Goal: Transaction & Acquisition: Purchase product/service

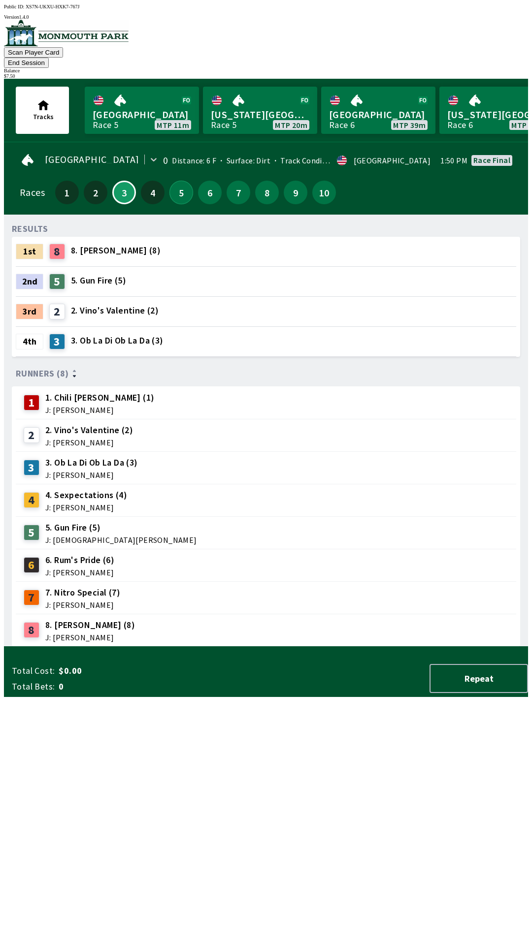
click at [169, 185] on button "5" at bounding box center [181, 193] width 24 height 24
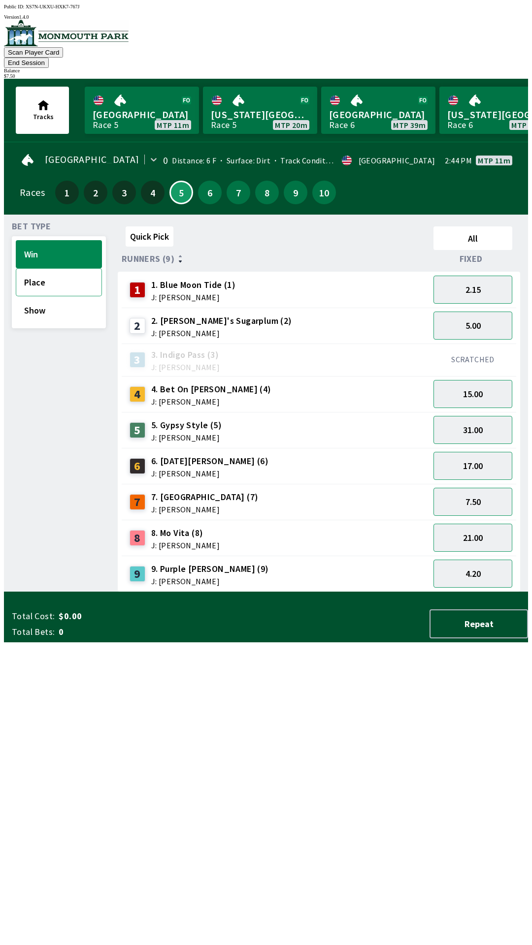
click at [76, 270] on button "Place" at bounding box center [59, 282] width 86 height 28
click at [494, 562] on button "2.05" at bounding box center [472, 574] width 79 height 28
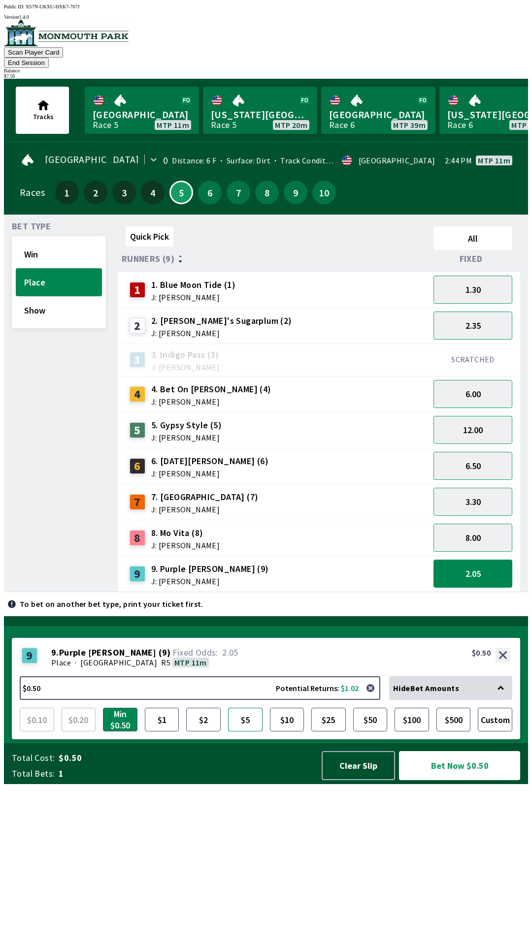
click at [242, 731] on button "$5" at bounding box center [245, 720] width 34 height 24
click at [493, 731] on button "Custom" at bounding box center [494, 720] width 34 height 24
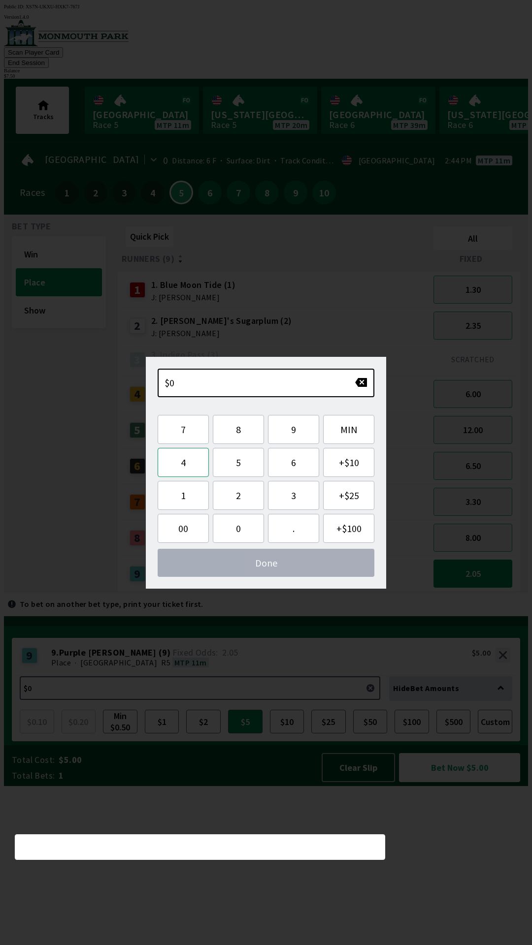
click at [185, 468] on button "4" at bounding box center [182, 462] width 51 height 29
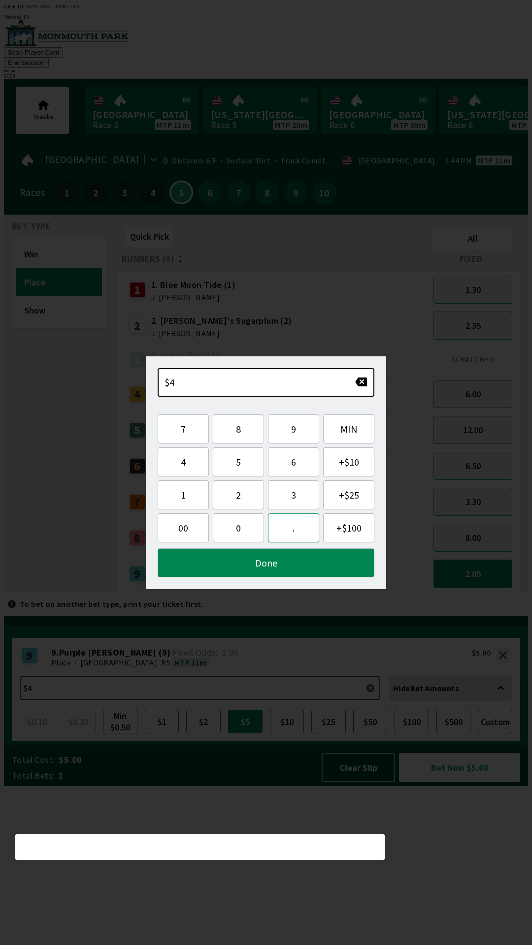
click at [294, 521] on button "." at bounding box center [293, 527] width 51 height 29
click at [239, 464] on button "5" at bounding box center [238, 461] width 51 height 29
click at [243, 531] on button "0" at bounding box center [238, 527] width 51 height 29
click at [254, 570] on button "Done" at bounding box center [265, 562] width 217 height 29
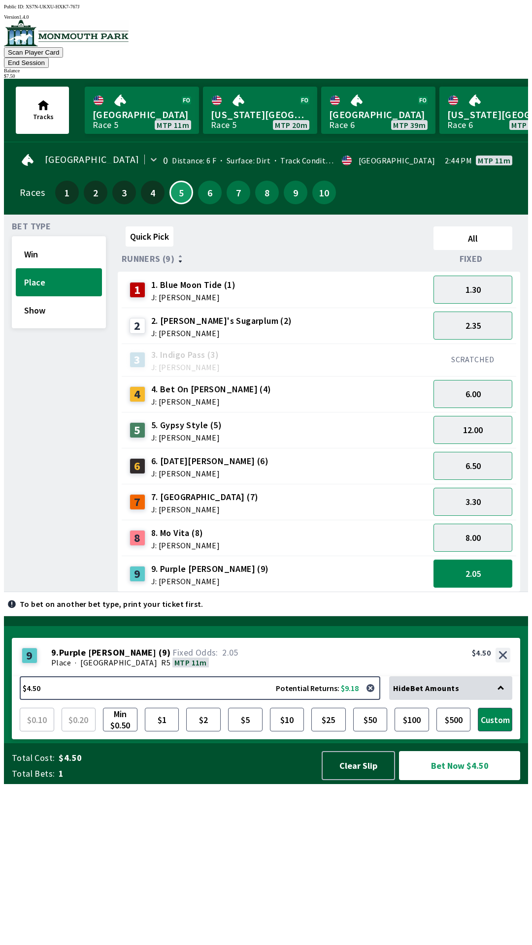
click at [489, 560] on button "2.05" at bounding box center [472, 574] width 79 height 28
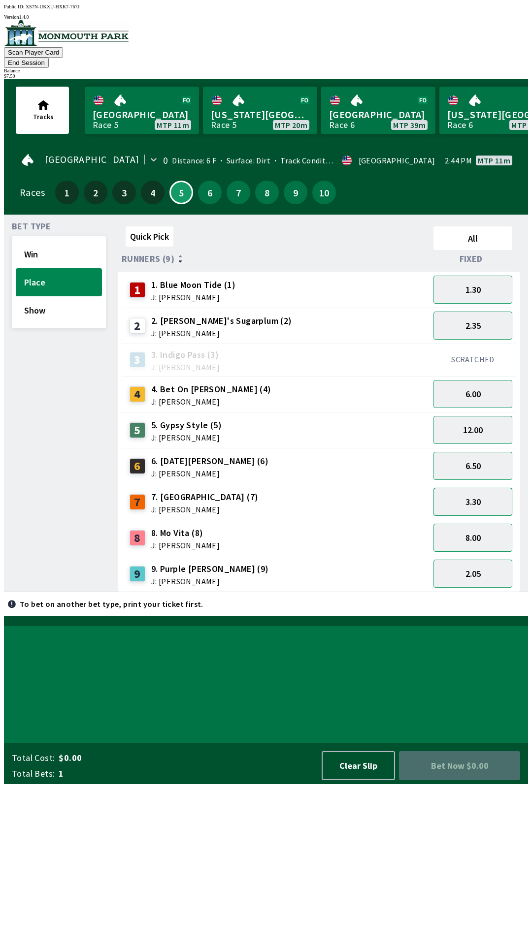
click at [491, 488] on button "3.30" at bounding box center [472, 502] width 79 height 28
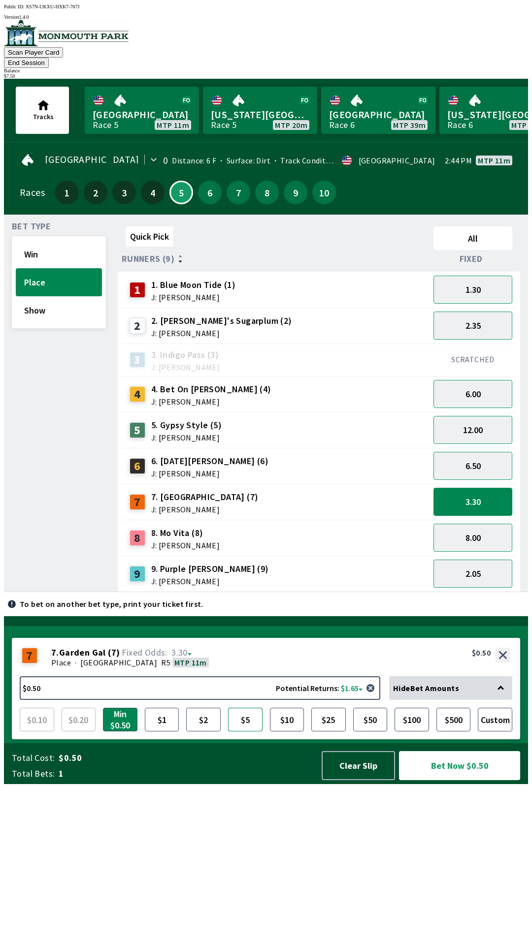
click at [250, 731] on button "$5" at bounding box center [245, 720] width 34 height 24
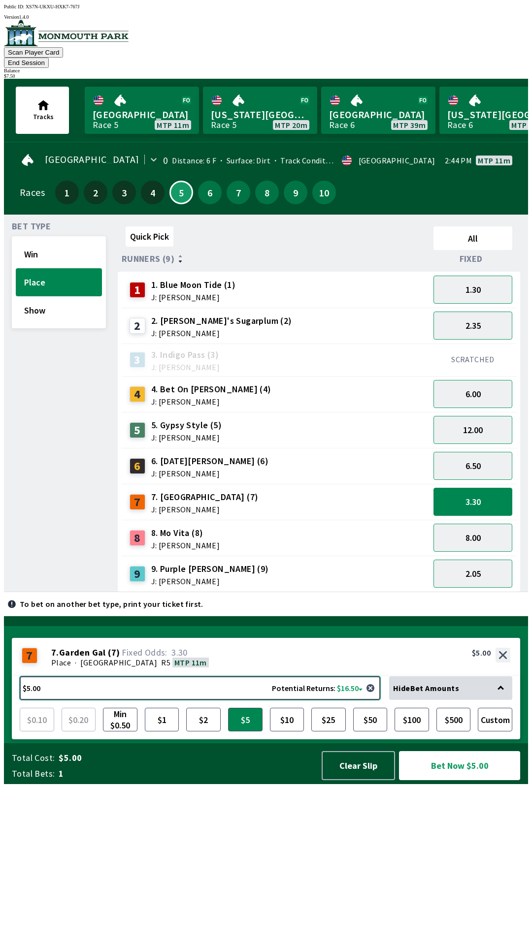
click at [343, 700] on button "$5.00 Potential Returns: $16.50" at bounding box center [200, 688] width 360 height 24
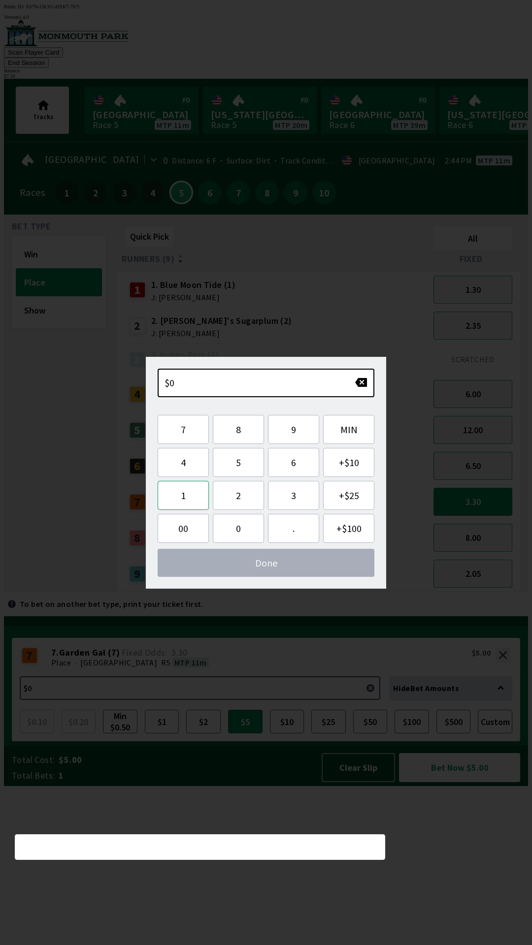
click at [188, 483] on button "1" at bounding box center [182, 495] width 51 height 29
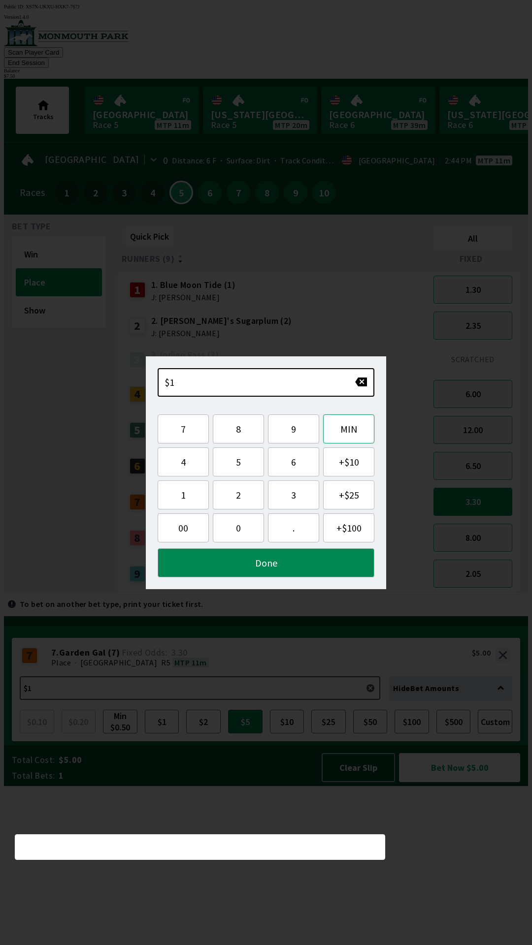
click at [357, 429] on button "MIN" at bounding box center [348, 428] width 51 height 29
click at [361, 383] on button "button" at bounding box center [360, 382] width 13 height 10
click at [352, 397] on div "$0.5 7 8 9 MIN 4 5 6 + $10 1 2 3 + $25 00 0 . + $100 Done" at bounding box center [266, 472] width 240 height 233
click at [355, 384] on button "button" at bounding box center [360, 382] width 13 height 10
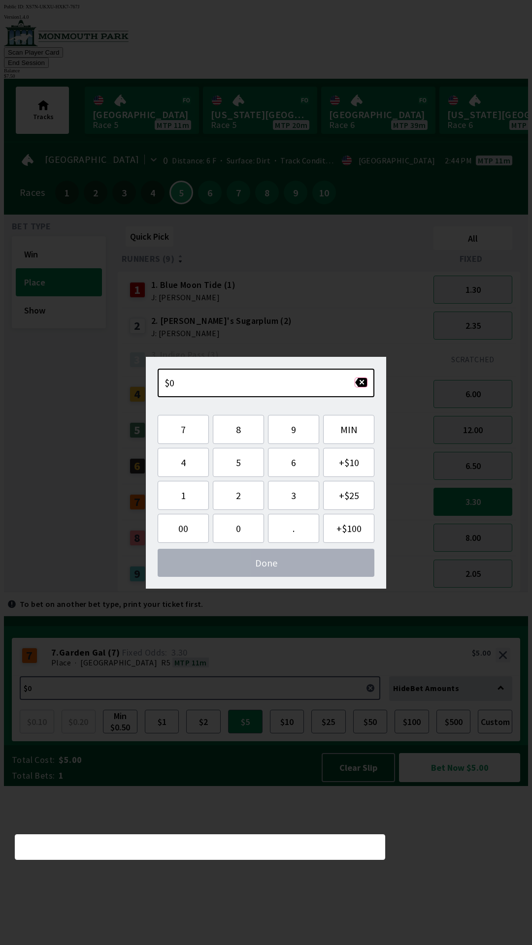
click at [360, 386] on button "button" at bounding box center [360, 382] width 13 height 10
click at [186, 473] on button "4" at bounding box center [182, 462] width 51 height 29
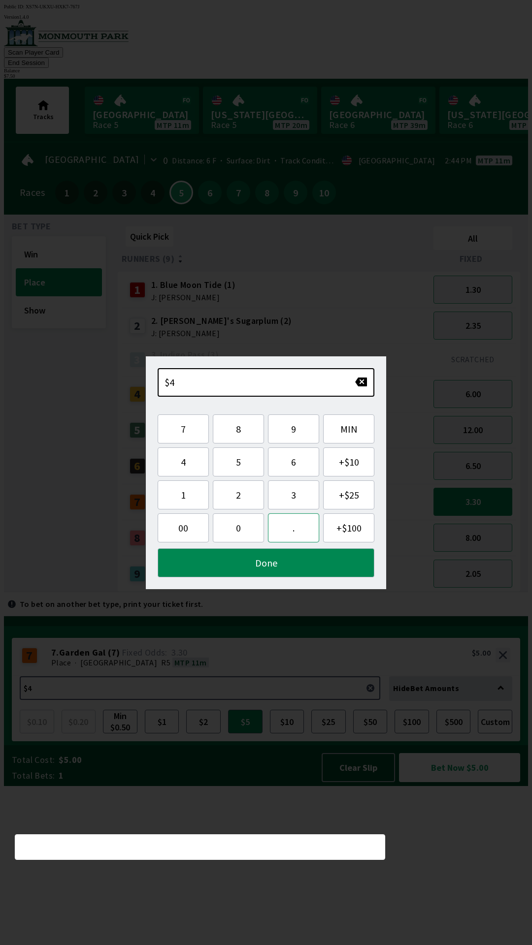
click at [297, 535] on button "." at bounding box center [293, 527] width 51 height 29
click at [245, 463] on button "5" at bounding box center [238, 461] width 51 height 29
click at [233, 538] on button "0" at bounding box center [238, 527] width 51 height 29
click at [244, 573] on button "Done" at bounding box center [265, 562] width 217 height 29
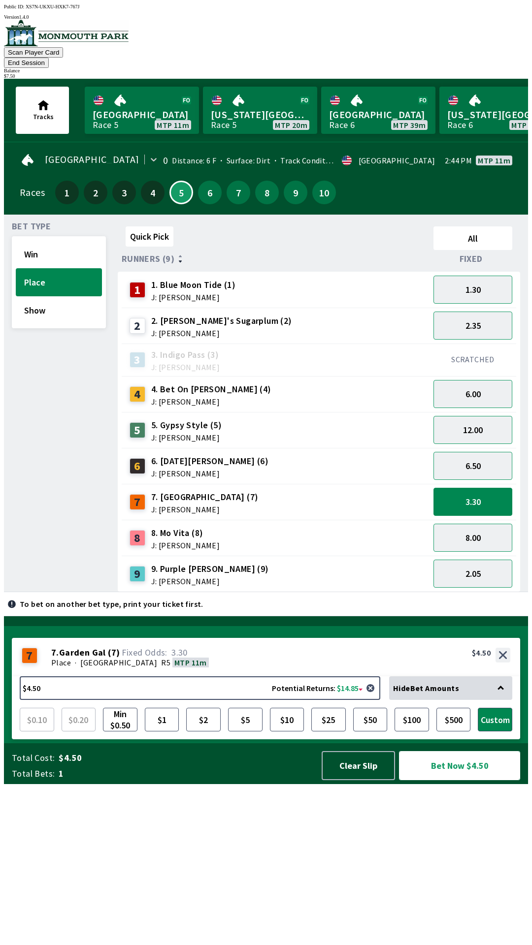
click at [460, 780] on button "Bet Now $4.50" at bounding box center [459, 765] width 121 height 29
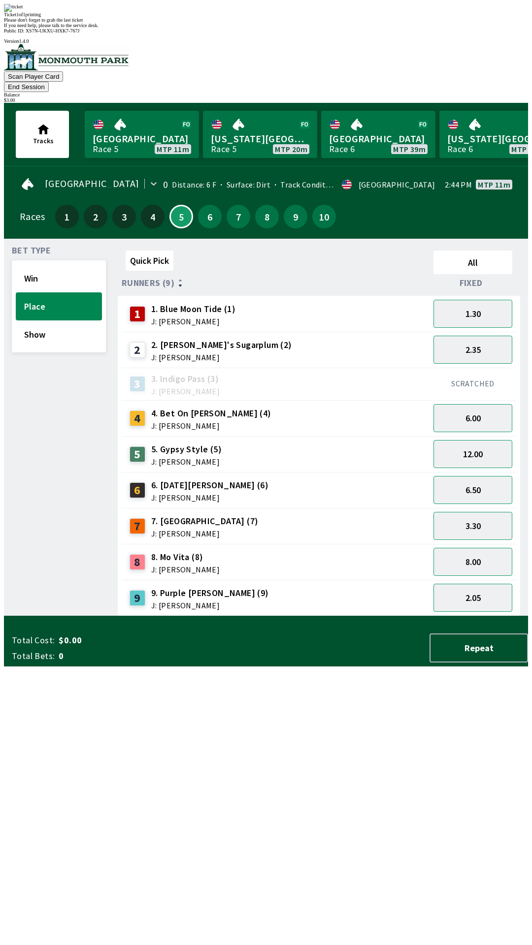
click at [413, 616] on div "Quick Pick All Runners (9) Fixed 1 1. Blue Moon Tide (1) J: [PERSON_NAME] 1.30 …" at bounding box center [323, 432] width 410 height 370
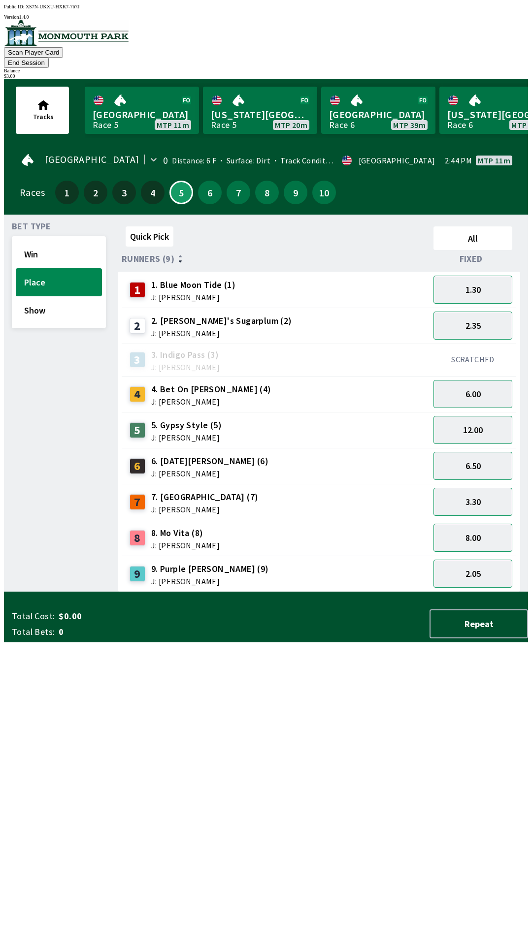
click at [49, 58] on button "End Session" at bounding box center [26, 63] width 45 height 10
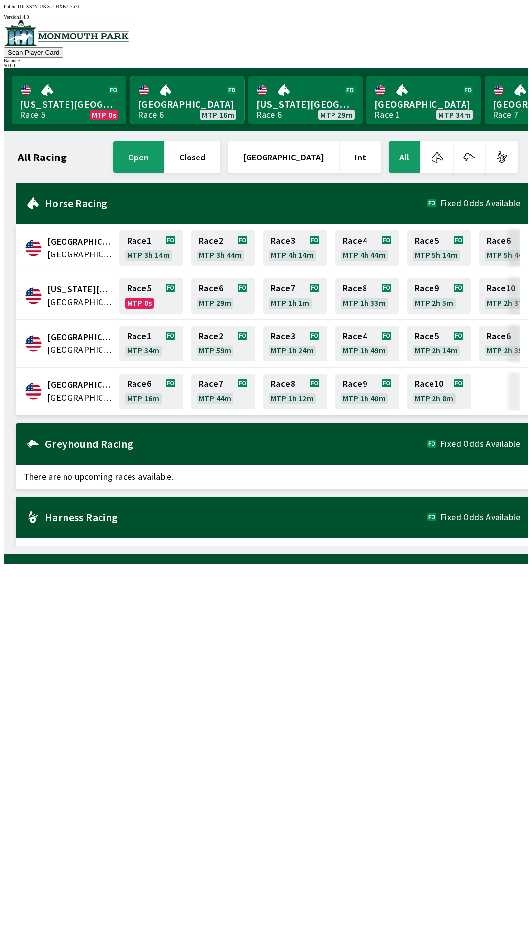
click at [194, 117] on link "[GEOGRAPHIC_DATA] Race 6 MTP 16m" at bounding box center [187, 99] width 114 height 47
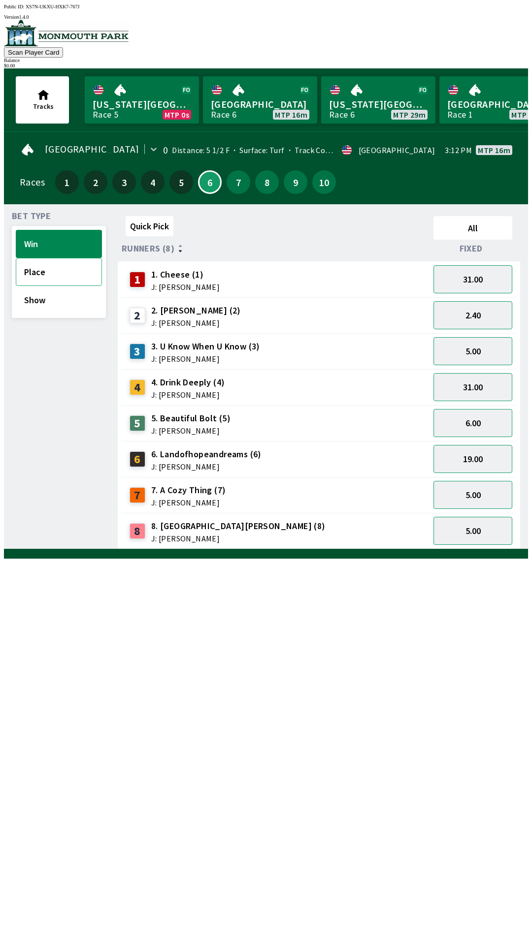
click at [59, 269] on button "Place" at bounding box center [59, 272] width 86 height 28
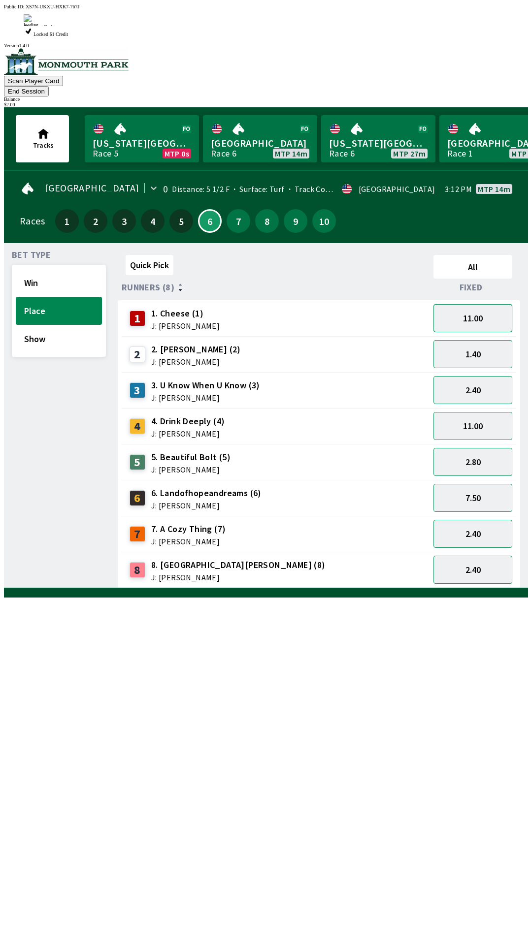
click at [490, 304] on button "11.00" at bounding box center [472, 318] width 79 height 28
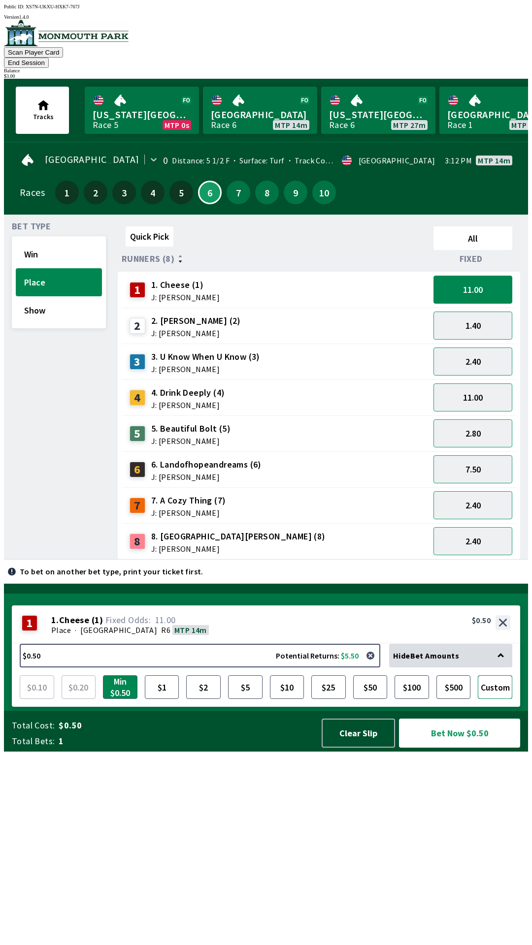
click at [501, 699] on button "Custom" at bounding box center [494, 687] width 34 height 24
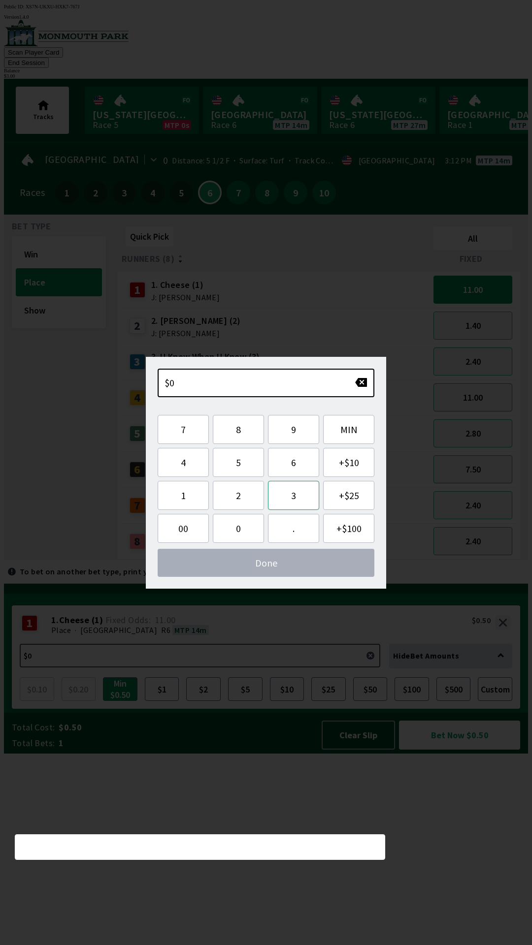
click at [288, 499] on button "3" at bounding box center [293, 495] width 51 height 29
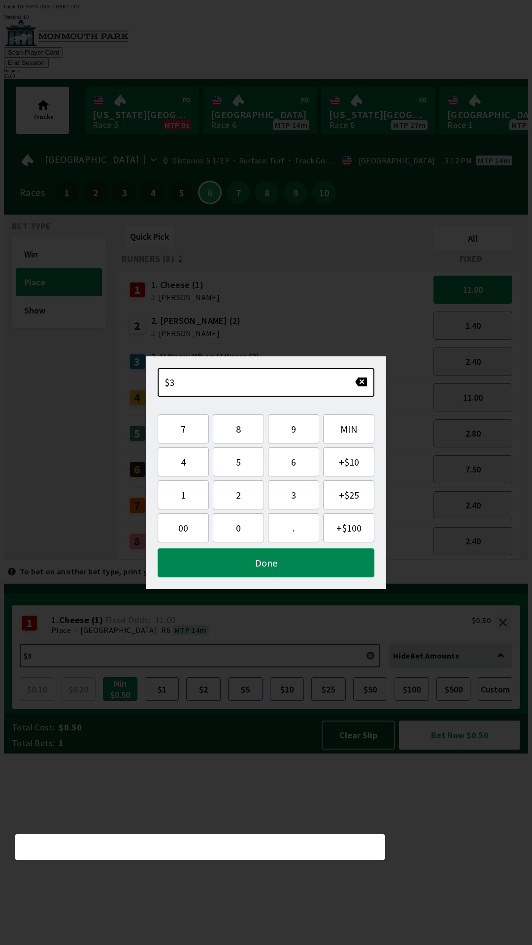
click at [281, 566] on button "Done" at bounding box center [265, 562] width 217 height 29
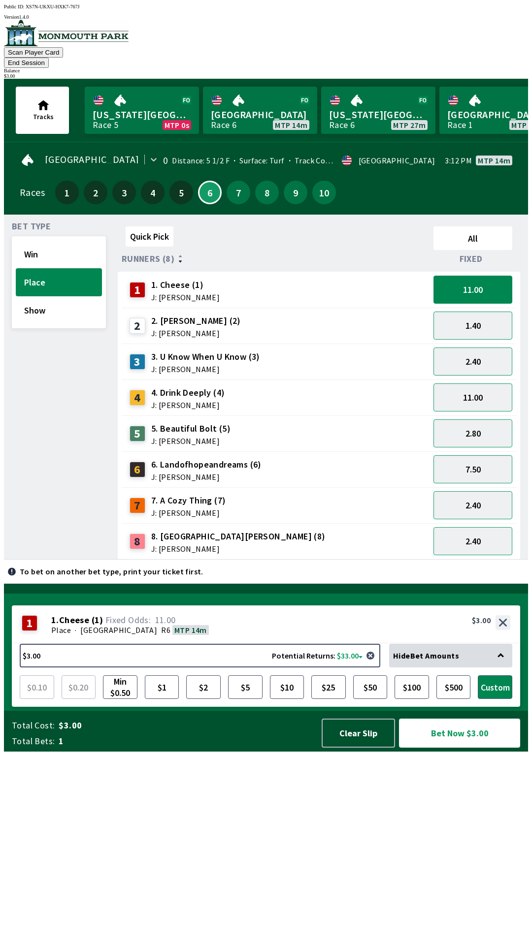
click at [458, 748] on button "Bet Now $3.00" at bounding box center [459, 733] width 121 height 29
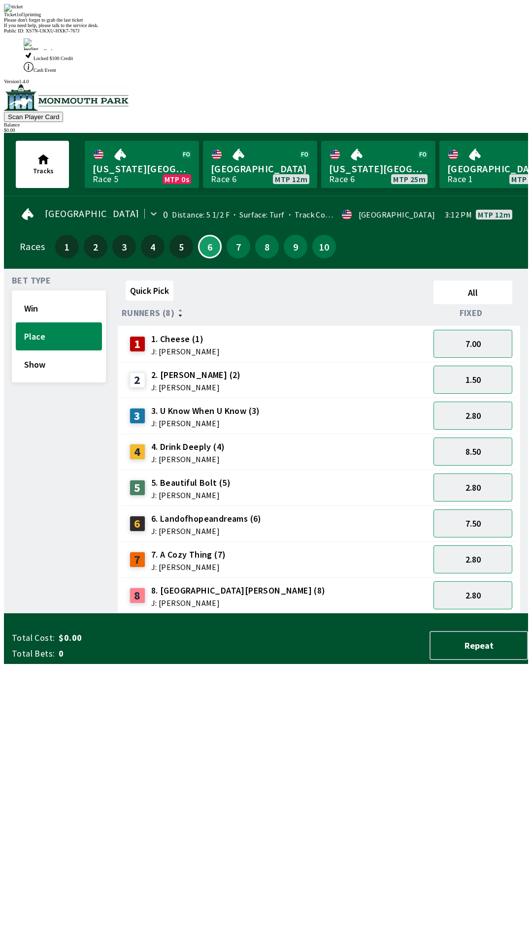
click at [399, 614] on div "Quick Pick All Runners (8) Fixed 1 1. Cheese (1) J: [PERSON_NAME] 7.00 2 2. [PE…" at bounding box center [323, 445] width 410 height 337
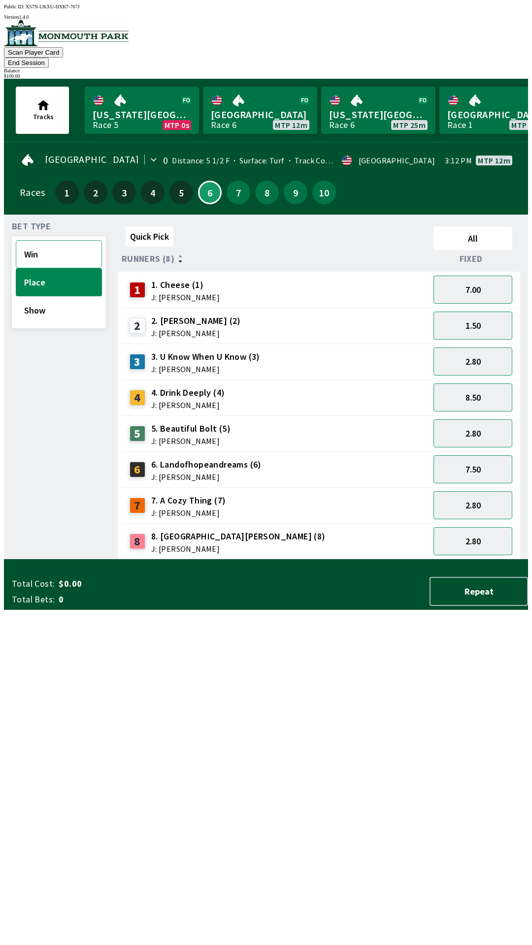
click at [27, 240] on button "Win" at bounding box center [59, 254] width 86 height 28
click at [482, 419] on button "6.00" at bounding box center [472, 433] width 79 height 28
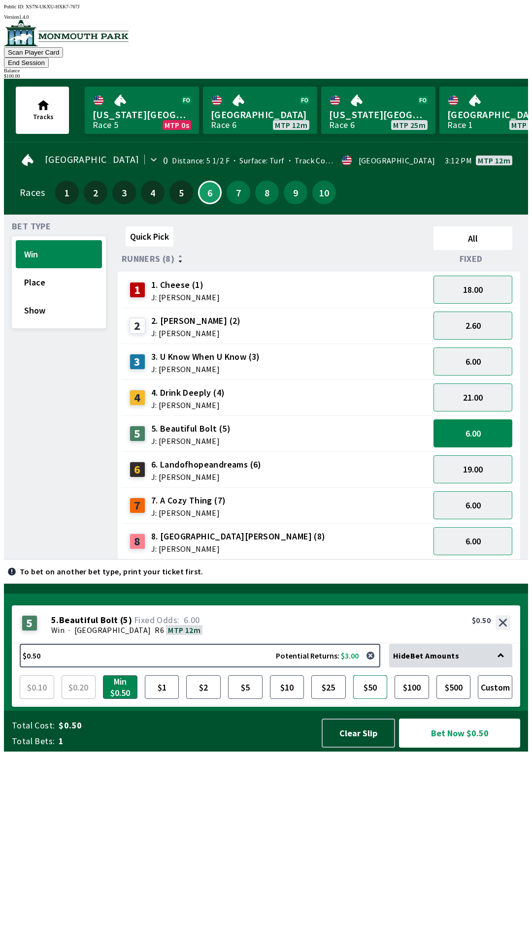
click at [379, 699] on button "$50" at bounding box center [370, 687] width 34 height 24
click at [460, 748] on button "Bet Now $50.00" at bounding box center [459, 733] width 121 height 29
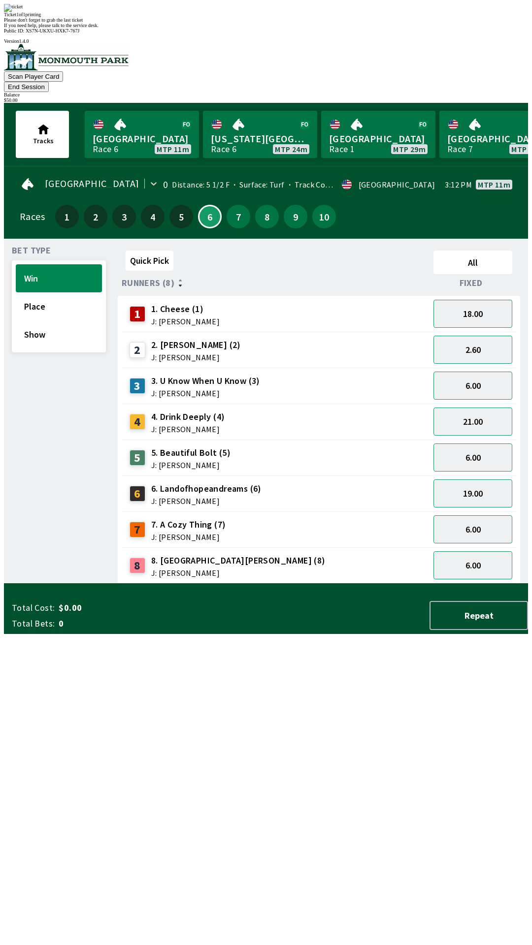
click at [448, 584] on div "Quick Pick All Runners (8) Fixed 1 1. Cheese (1) J: [PERSON_NAME] 18.00 2 2. [P…" at bounding box center [323, 415] width 410 height 337
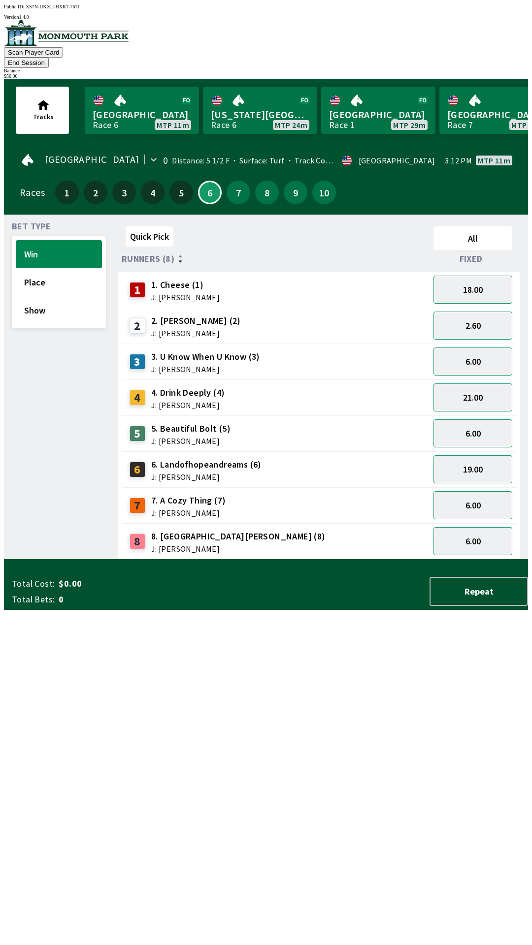
click at [49, 58] on button "End Session" at bounding box center [26, 63] width 45 height 10
